Goal: Task Accomplishment & Management: Manage account settings

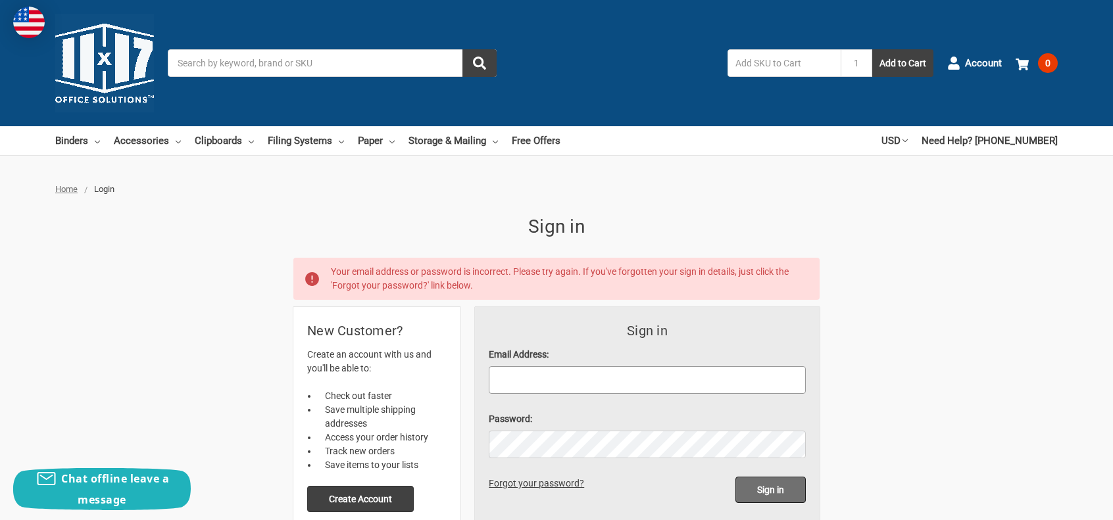
type input "[EMAIL_ADDRESS][DOMAIN_NAME]"
click at [779, 488] on input "Sign in" at bounding box center [770, 490] width 70 height 26
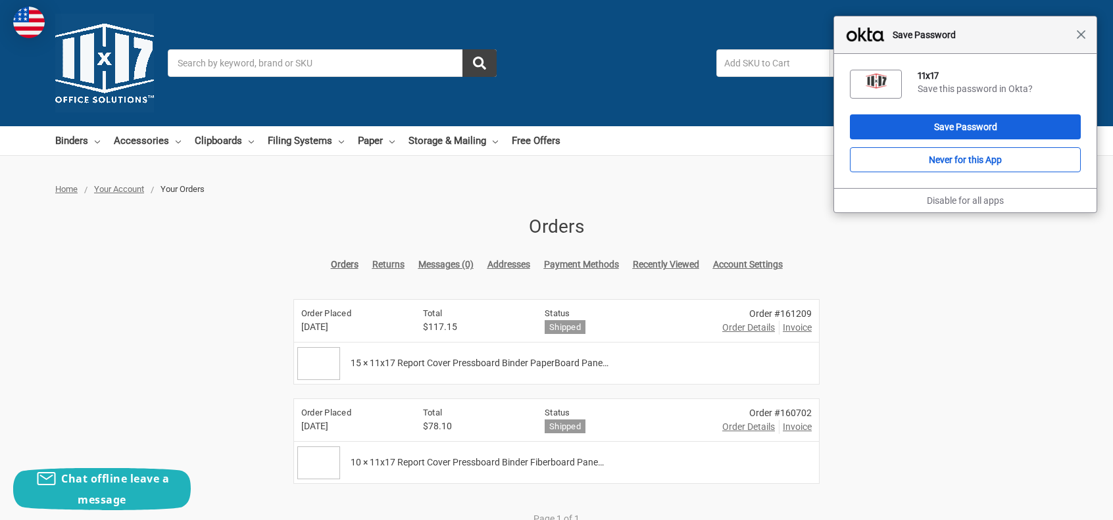
click at [1083, 36] on span "Close" at bounding box center [1081, 35] width 10 height 10
